Goal: Navigation & Orientation: Find specific page/section

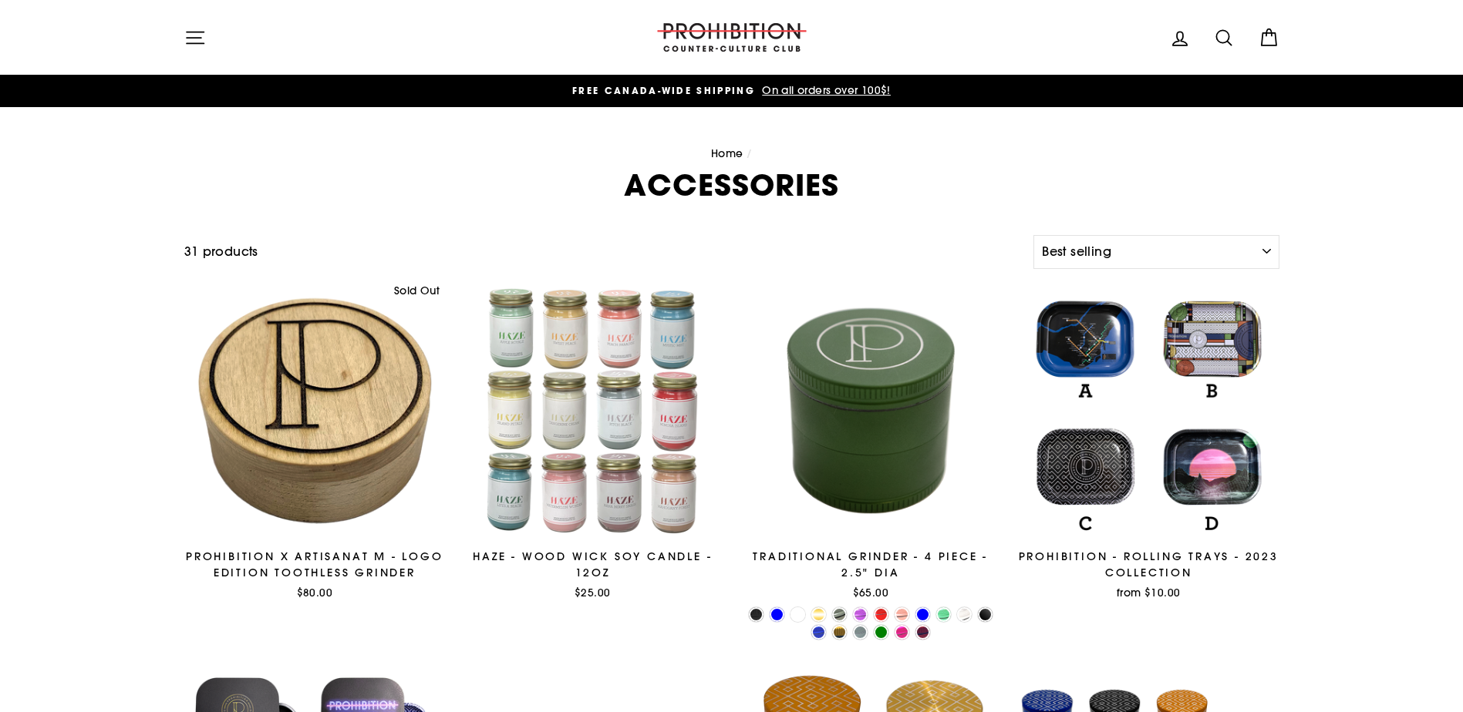
select select "best-selling"
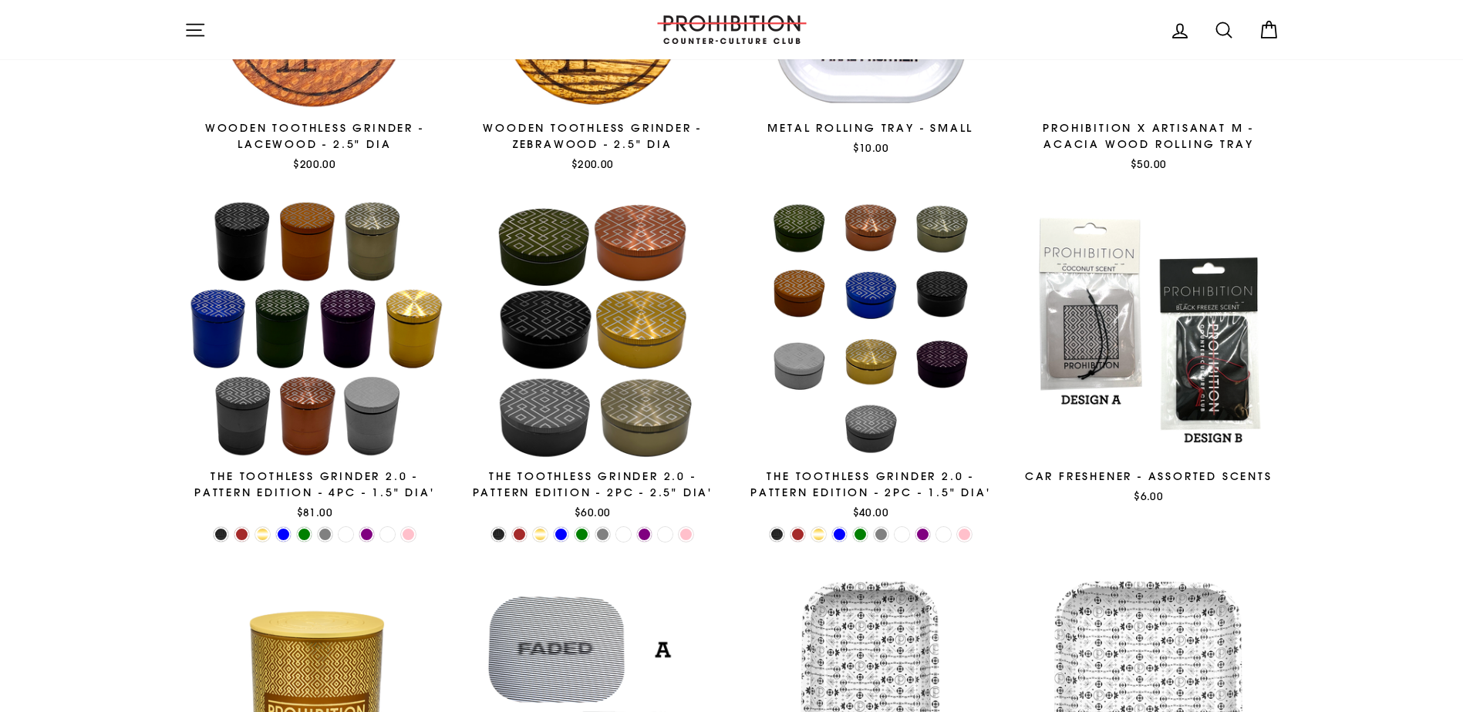
scroll to position [2005, 0]
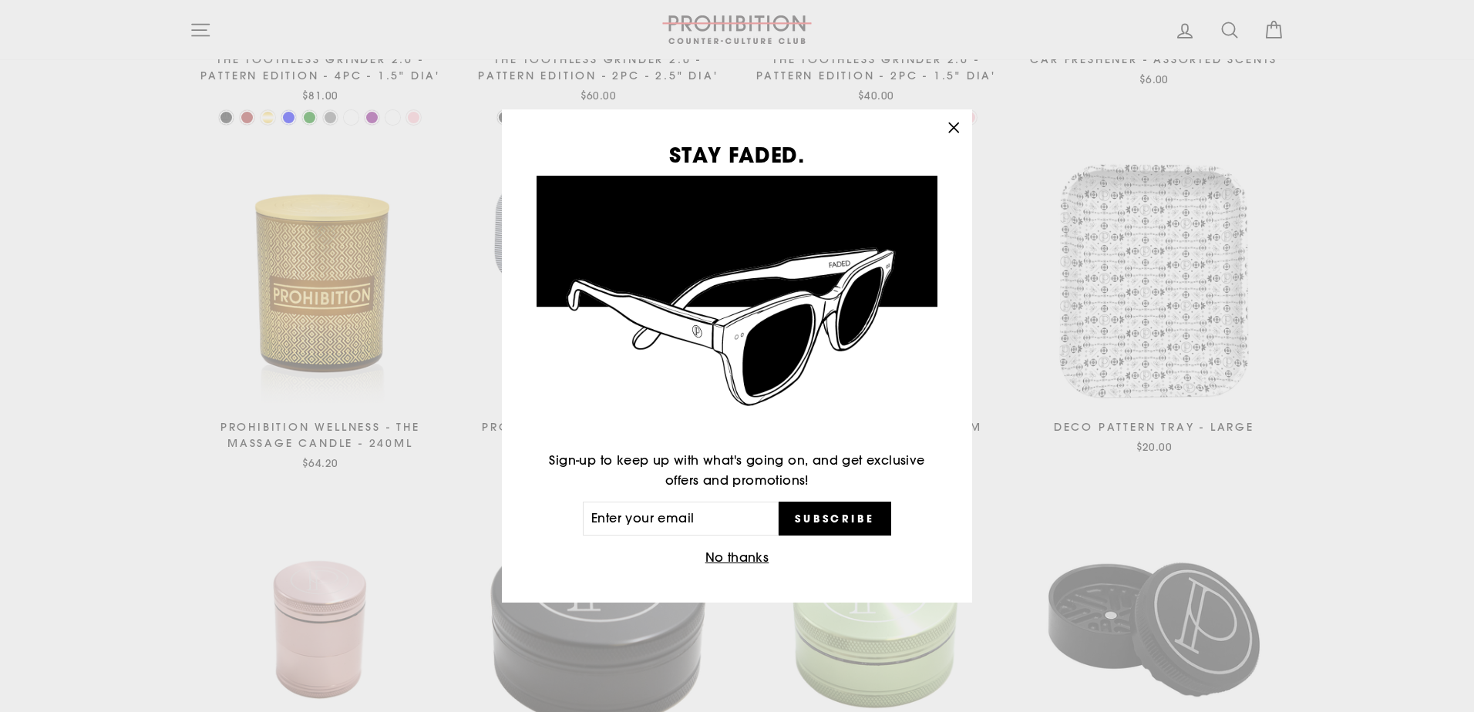
drag, startPoint x: 952, startPoint y: 127, endPoint x: 874, endPoint y: 499, distance: 379.7
click at [952, 128] on icon "button" at bounding box center [954, 128] width 22 height 22
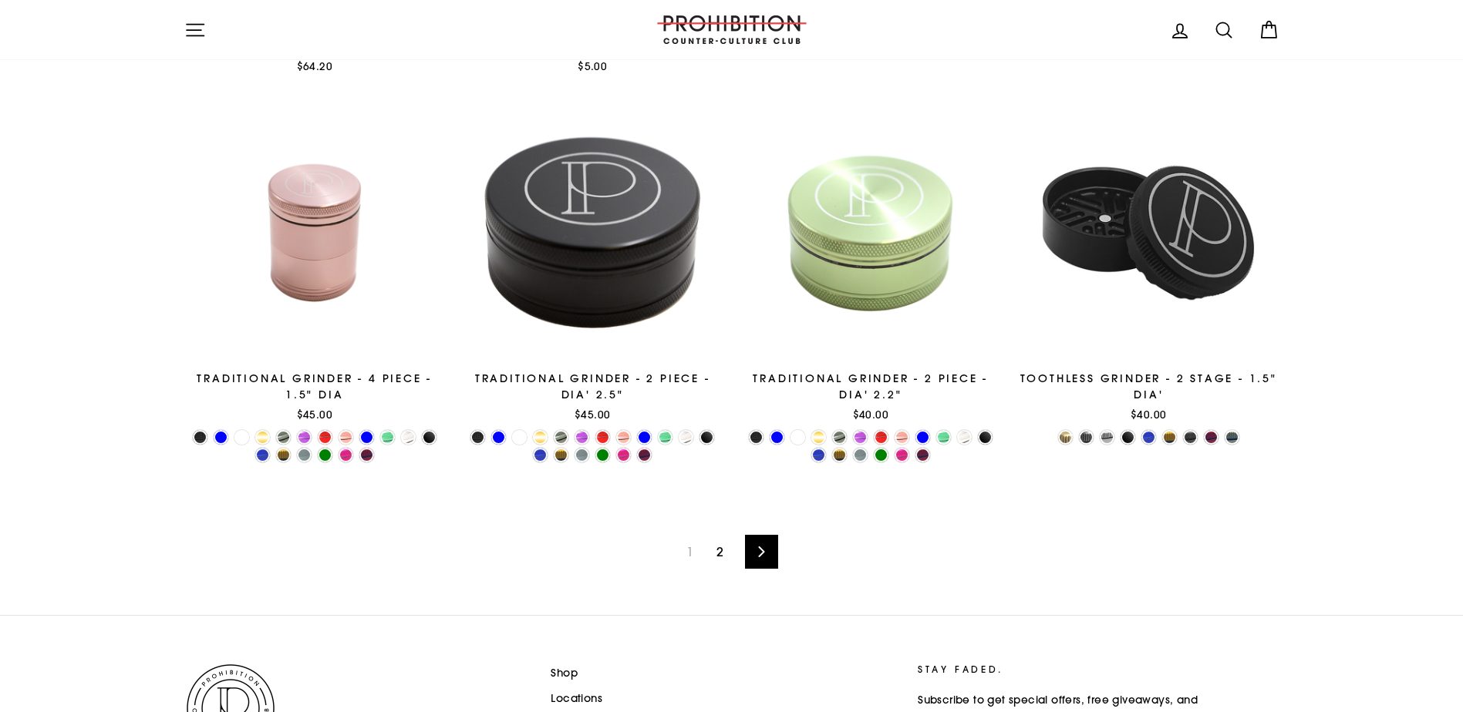
scroll to position [2433, 0]
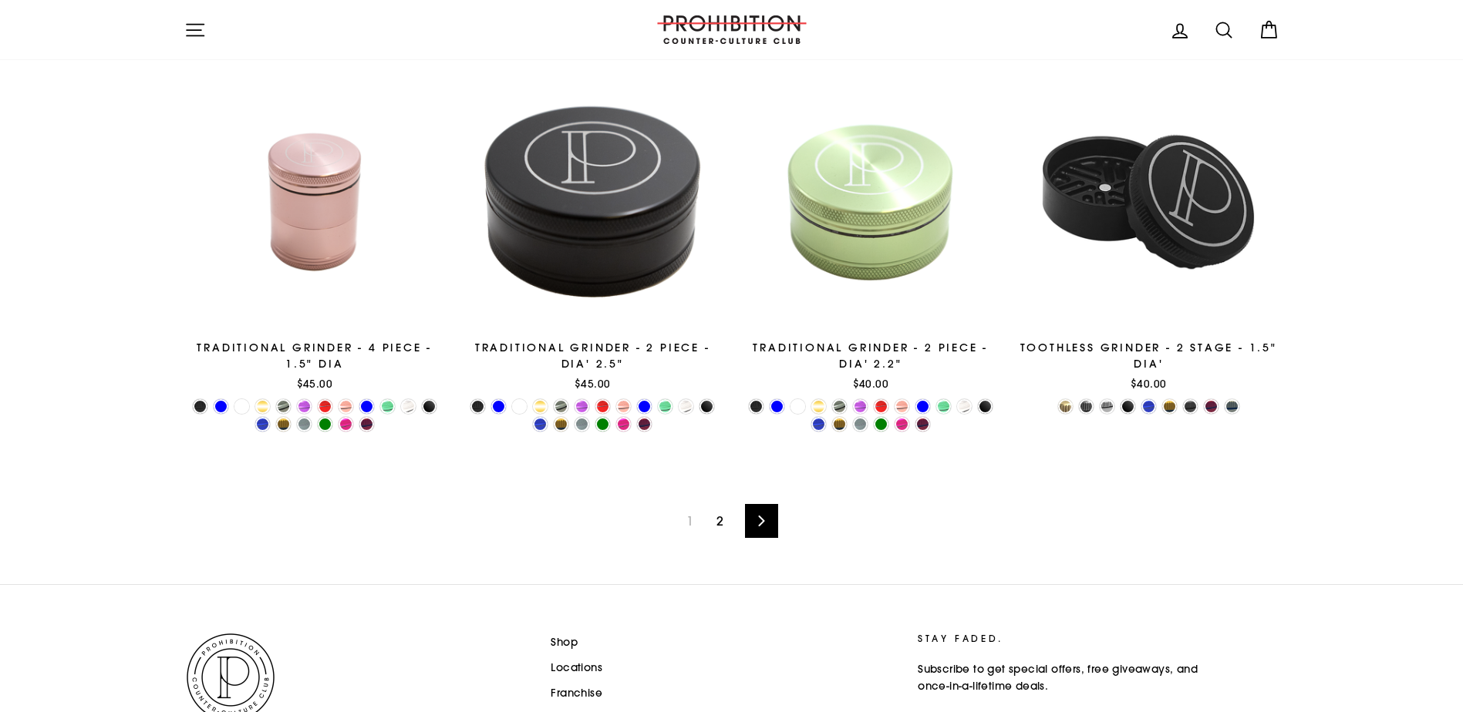
click at [759, 510] on link "Next" at bounding box center [761, 521] width 33 height 34
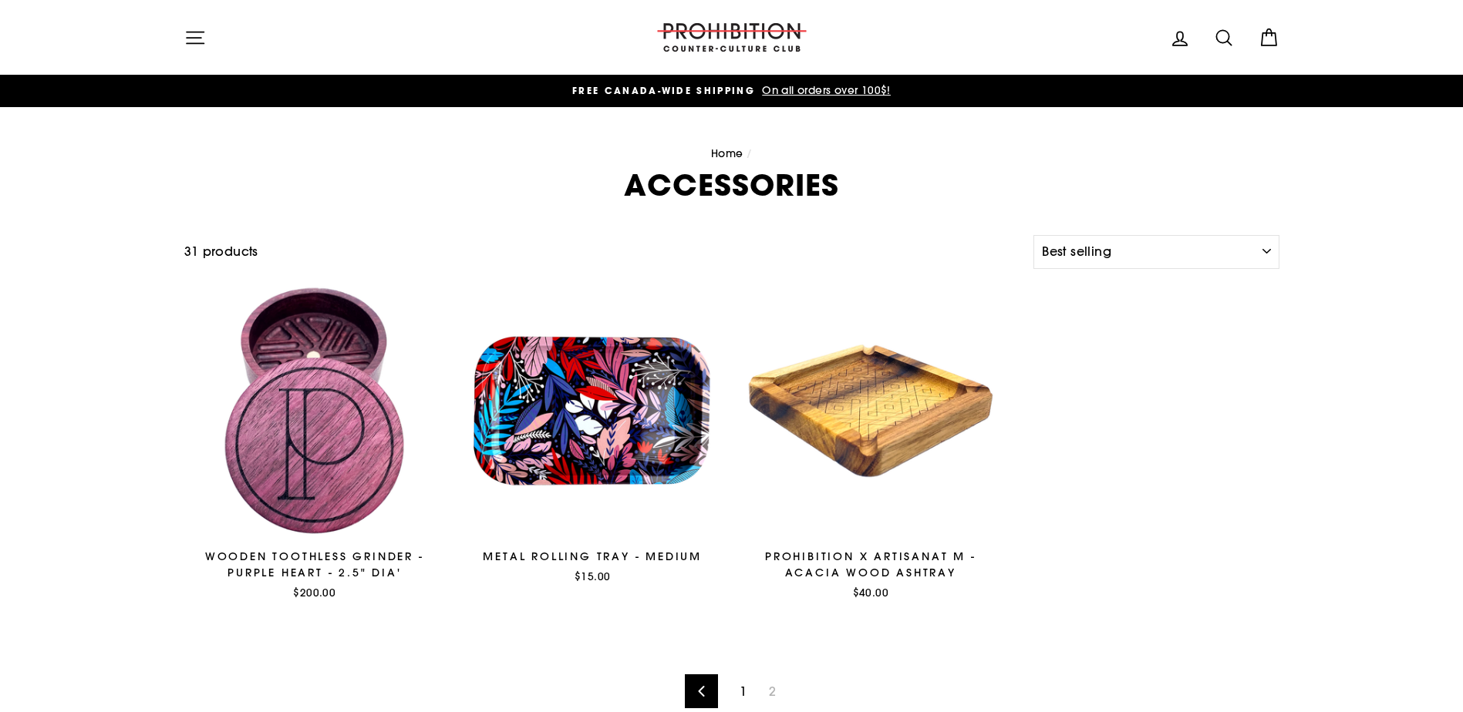
select select "best-selling"
click at [699, 689] on icon at bounding box center [701, 691] width 10 height 11
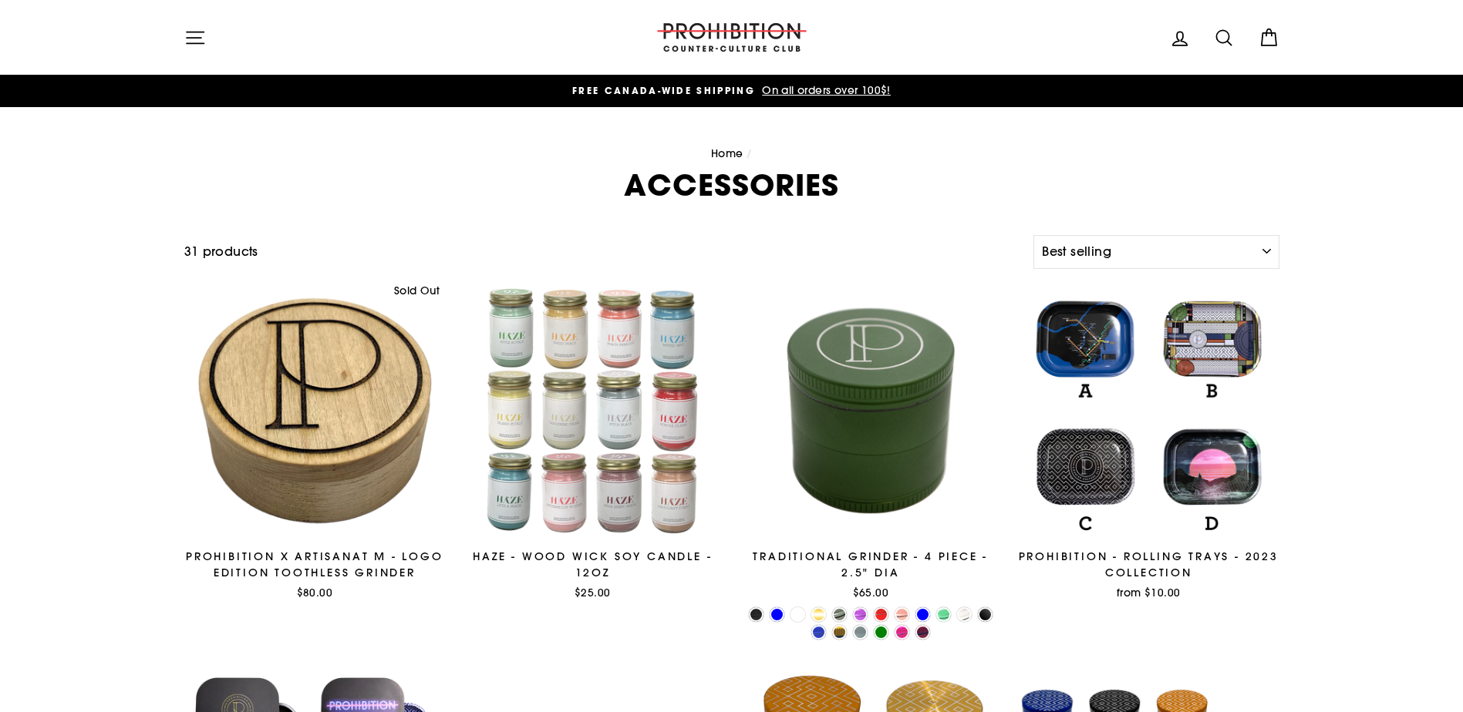
select select "best-selling"
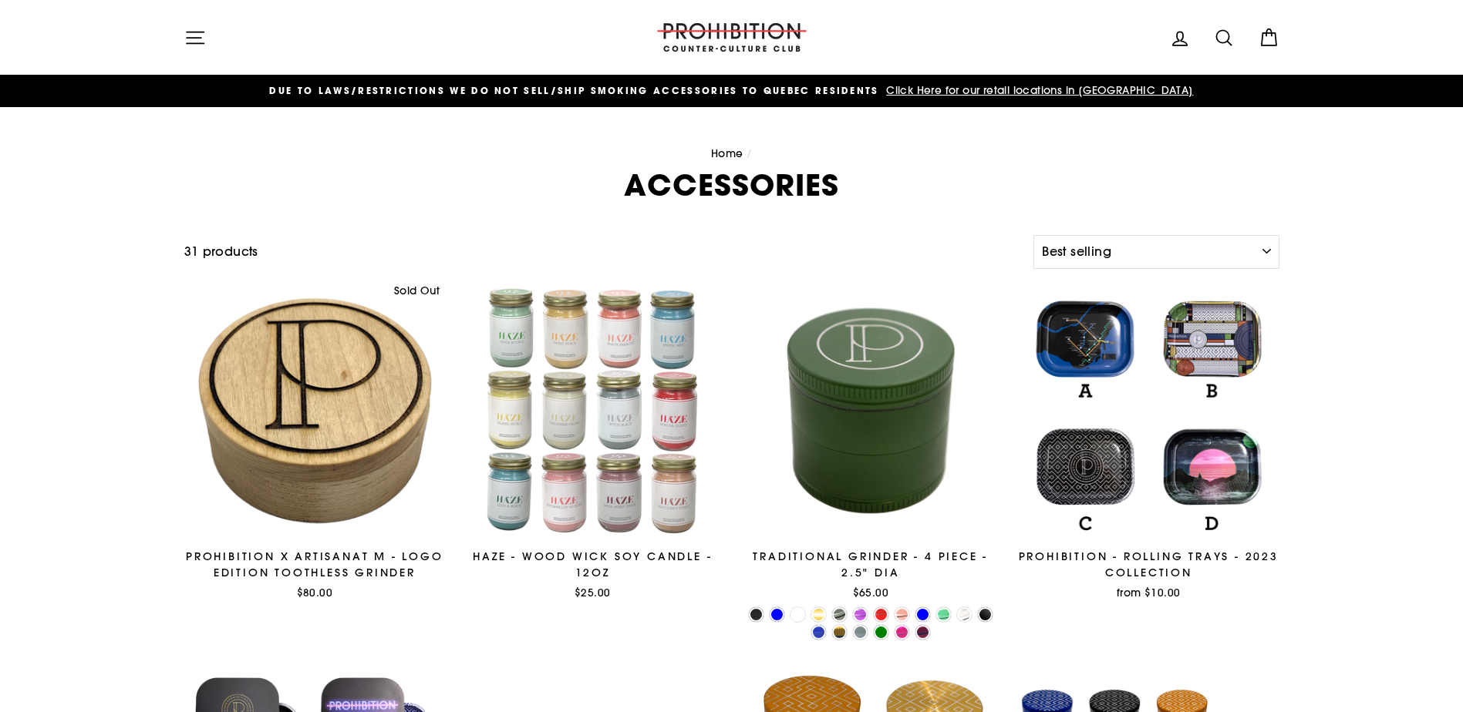
click at [192, 42] on icon "button" at bounding box center [195, 38] width 22 height 22
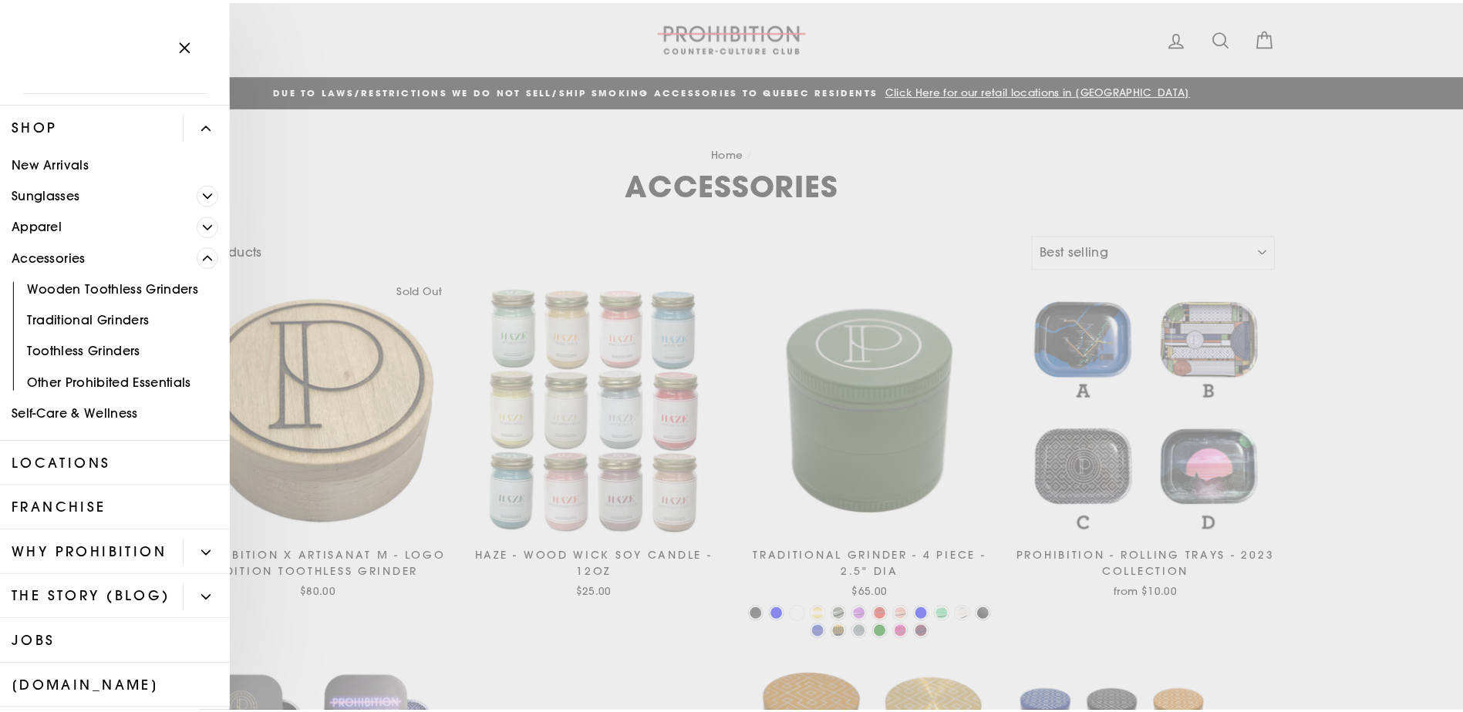
scroll to position [19, 0]
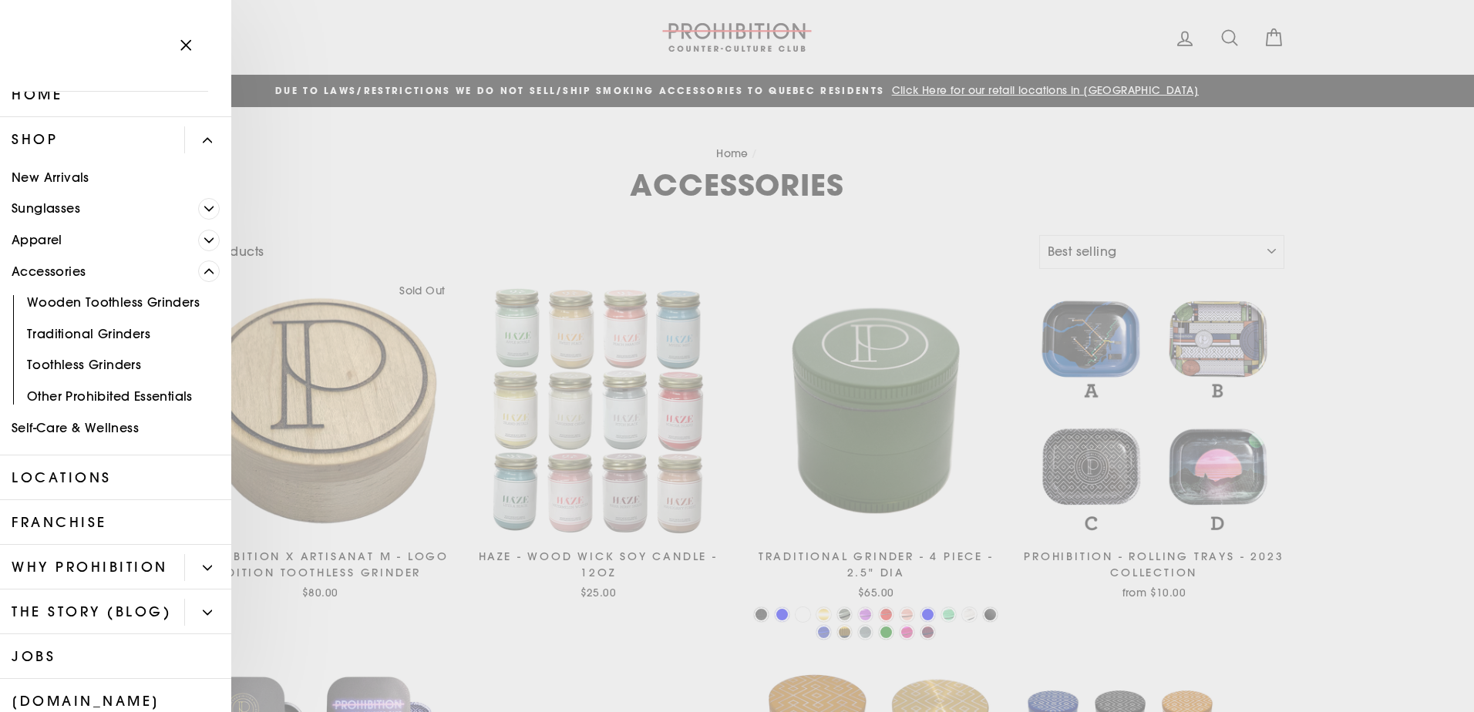
click at [198, 237] on span "Primary" at bounding box center [209, 241] width 22 height 22
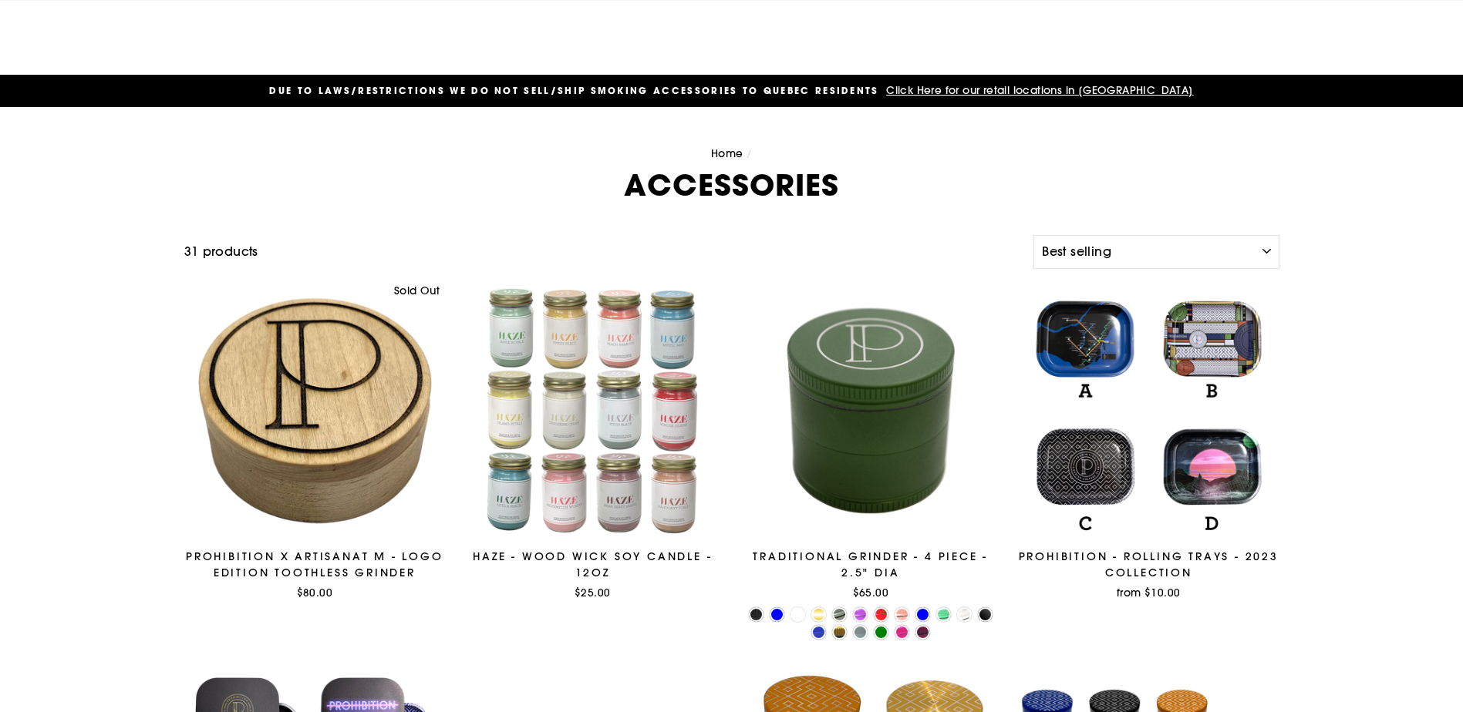
scroll to position [210, 0]
